Goal: Find specific page/section: Find specific page/section

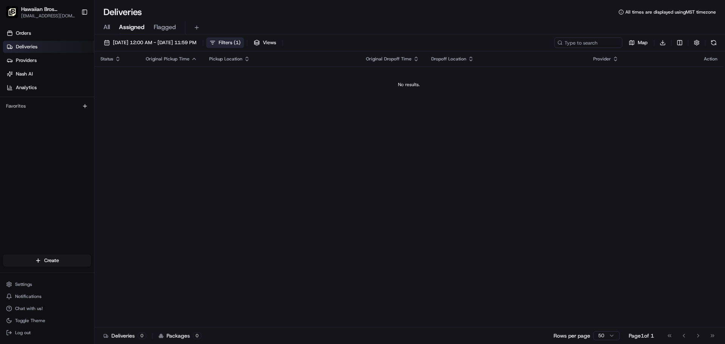
click at [241, 44] on span "Filters ( 1 )" at bounding box center [230, 42] width 22 height 7
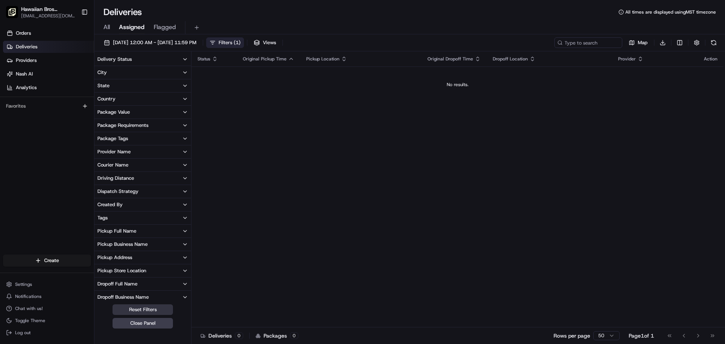
click at [150, 310] on button "Reset Filters" at bounding box center [143, 310] width 60 height 11
click at [277, 185] on div "Status Original Pickup Time Pickup Location Original Dropoff Time Dropoff Locat…" at bounding box center [458, 189] width 532 height 276
click at [152, 326] on button "Close Panel" at bounding box center [143, 323] width 60 height 11
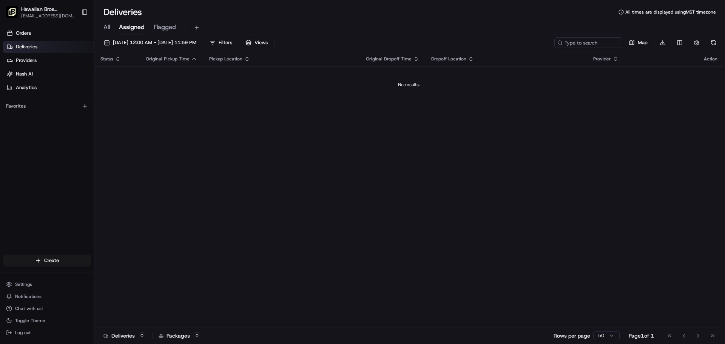
click at [104, 30] on span "All" at bounding box center [107, 27] width 6 height 9
click at [46, 36] on link "Orders" at bounding box center [48, 33] width 91 height 12
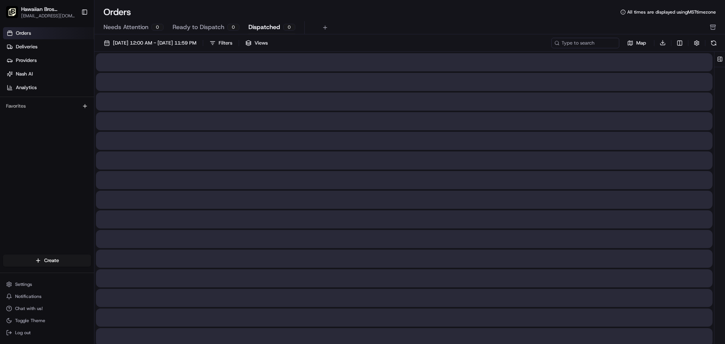
drag, startPoint x: 267, startPoint y: 25, endPoint x: 162, endPoint y: 26, distance: 104.3
click at [266, 25] on span "Dispatched" at bounding box center [265, 27] width 32 height 9
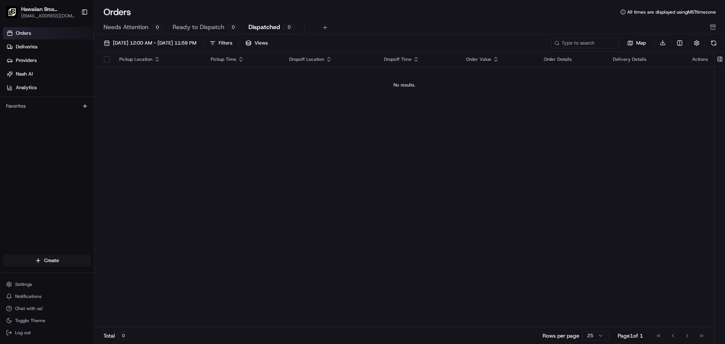
click at [134, 27] on span "Needs Attention" at bounding box center [126, 27] width 45 height 9
